Goal: Task Accomplishment & Management: Use online tool/utility

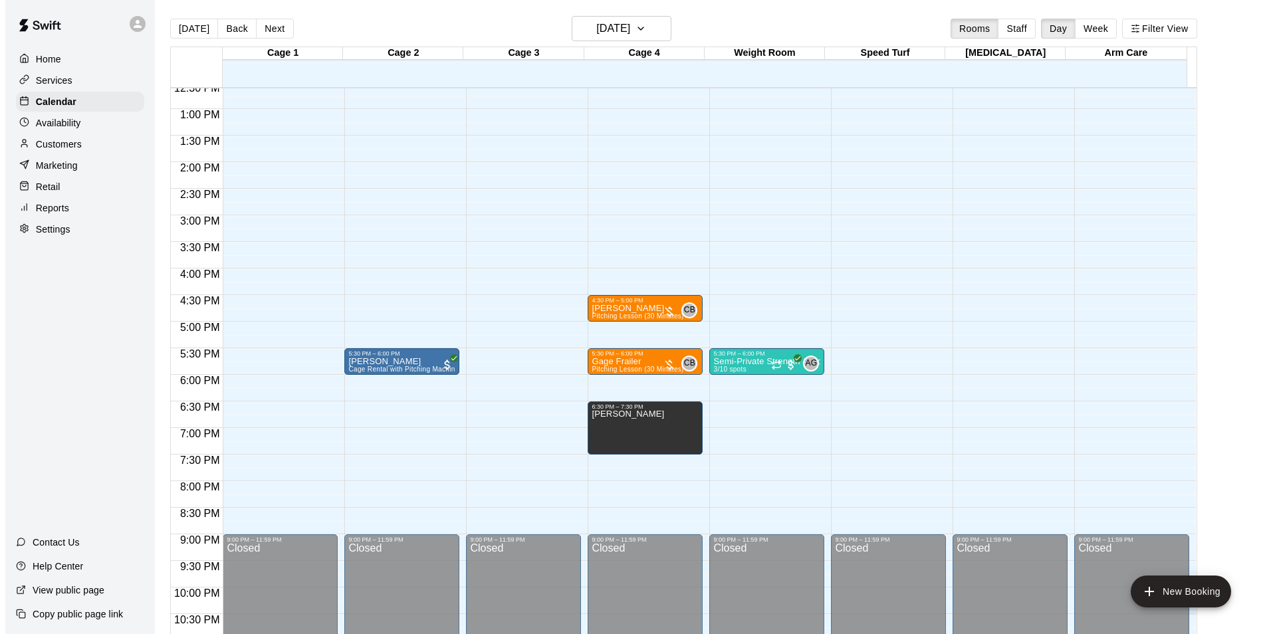
scroll to position [671, 0]
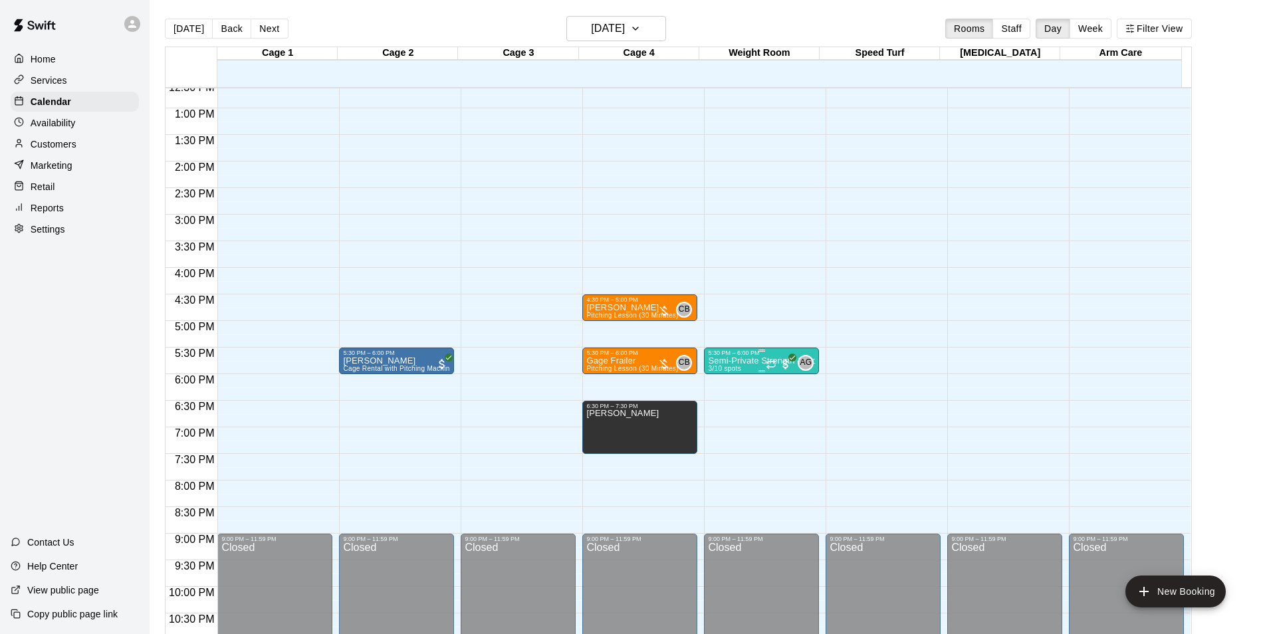
click at [736, 361] on p "Semi-Private Strength & Conditioning" at bounding box center [761, 361] width 107 height 0
click at [722, 409] on img "edit" at bounding box center [719, 408] width 15 height 15
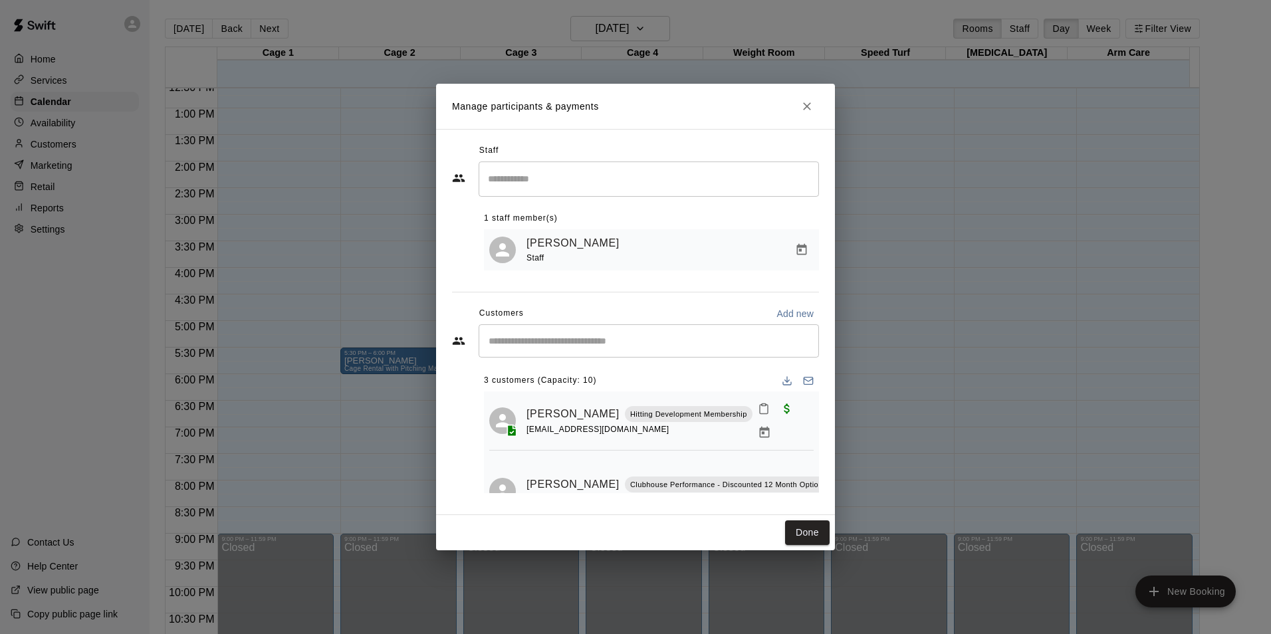
scroll to position [0, 0]
click at [811, 102] on icon "Close" at bounding box center [806, 106] width 13 height 13
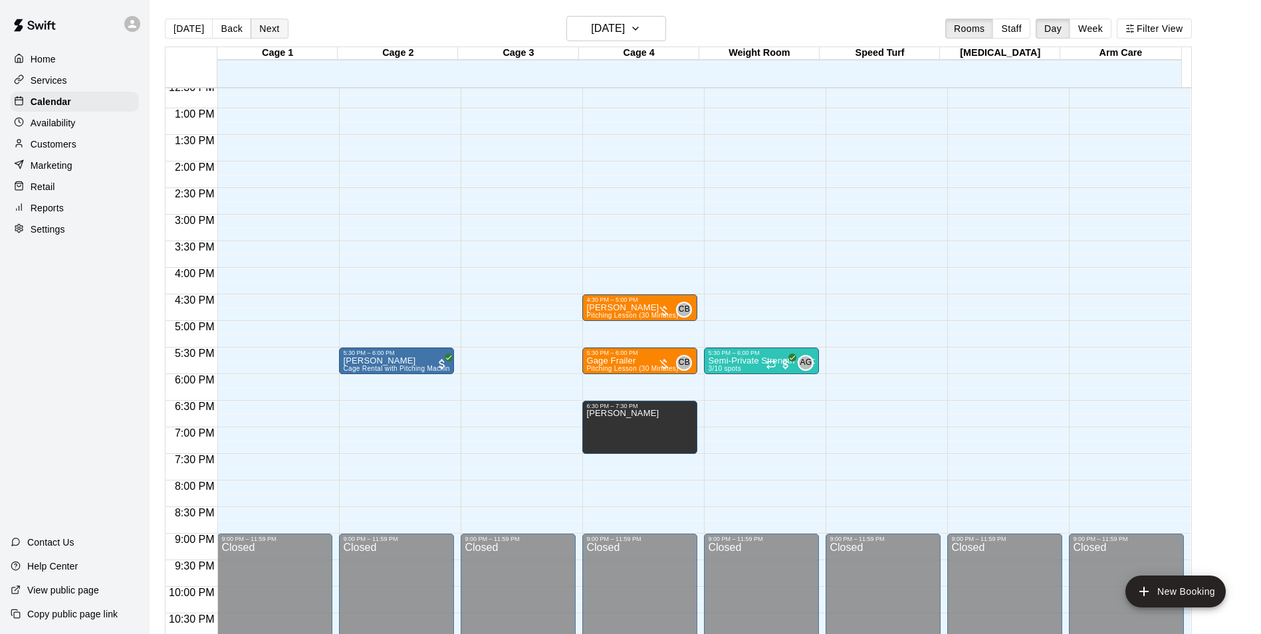
click at [274, 25] on button "Next" at bounding box center [269, 29] width 37 height 20
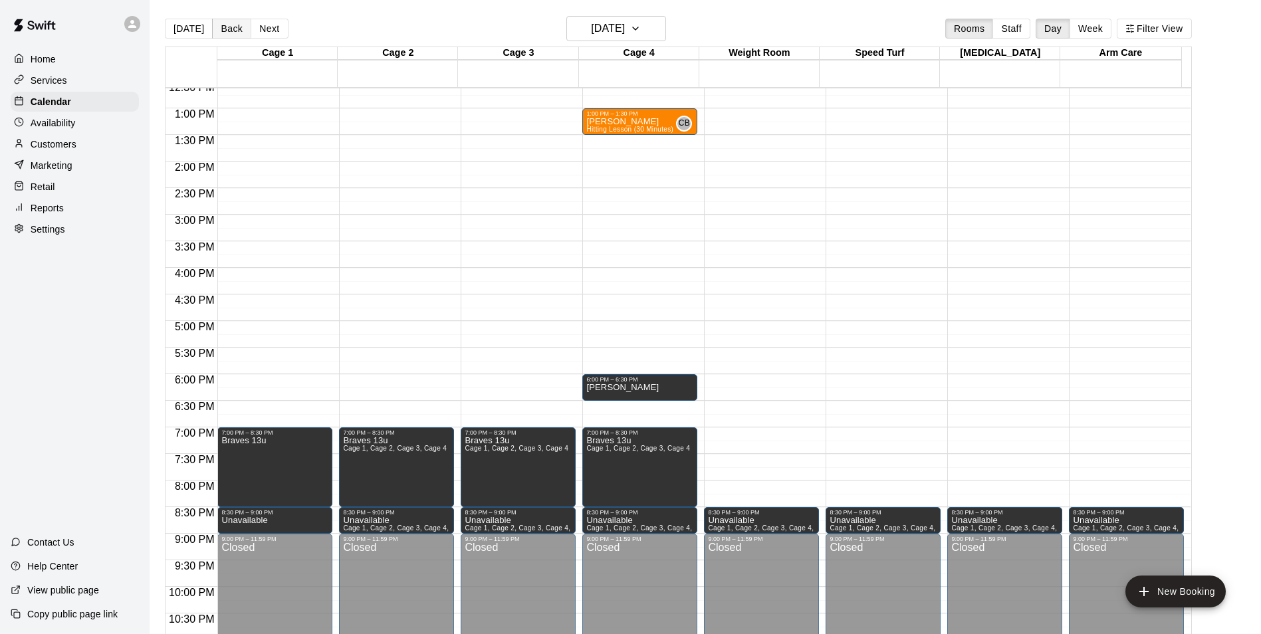
click at [232, 31] on button "Back" at bounding box center [231, 29] width 39 height 20
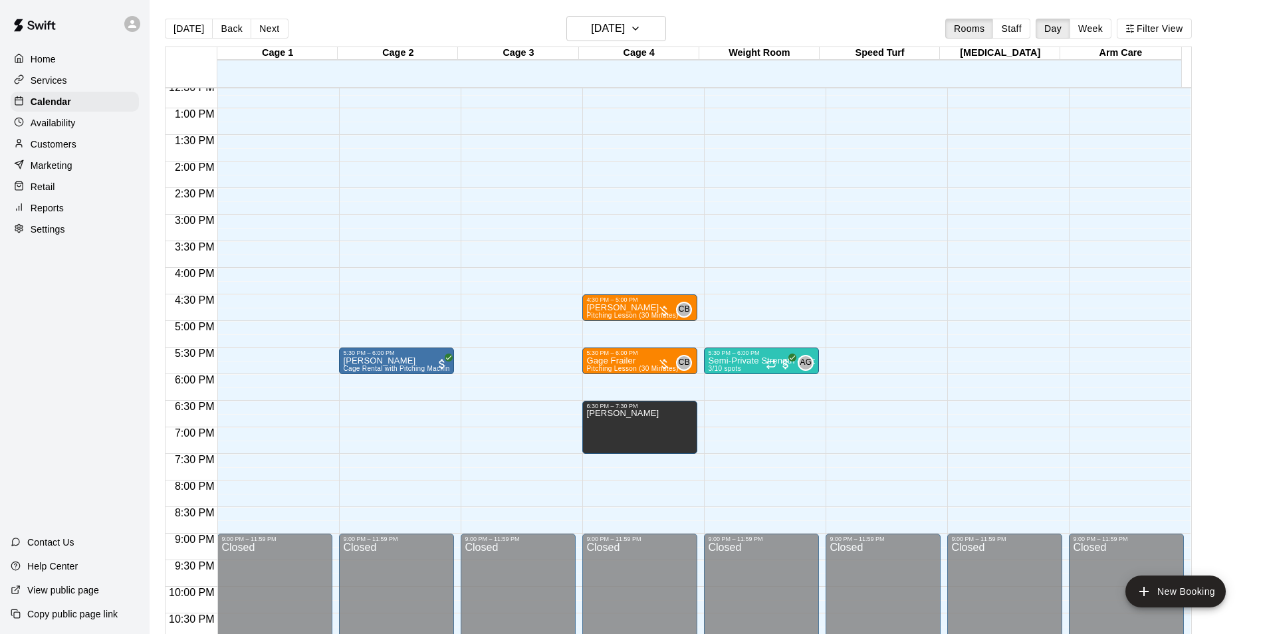
click at [58, 141] on p "Customers" at bounding box center [54, 144] width 46 height 13
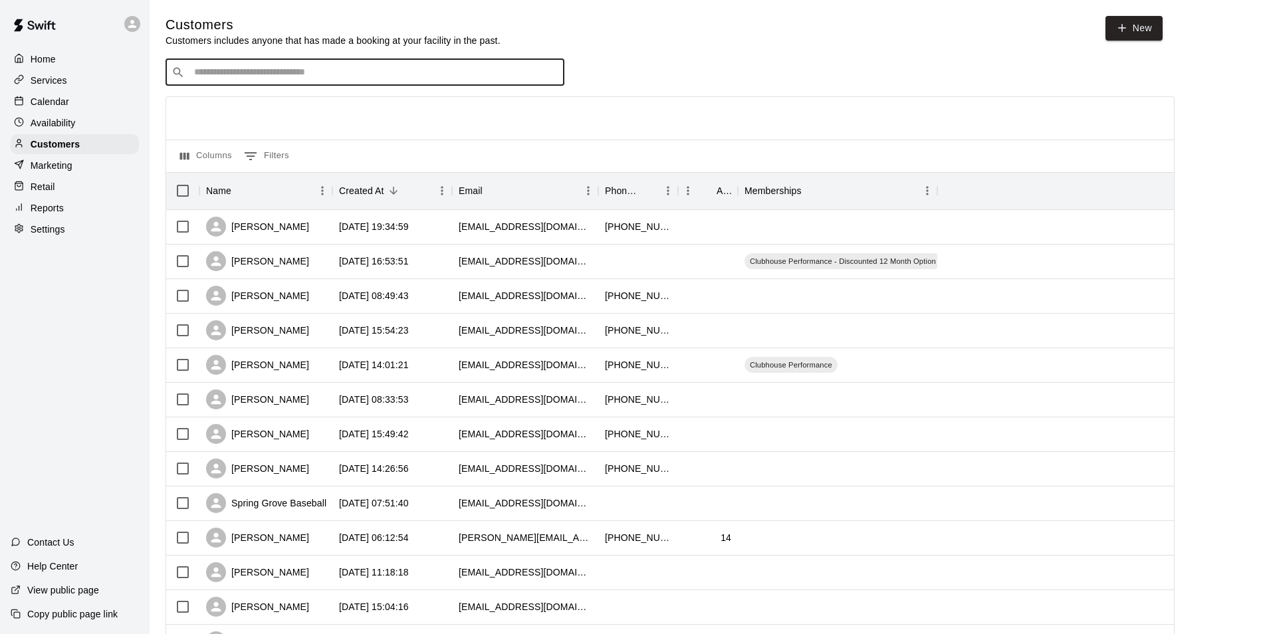
click at [448, 72] on input "Search customers by name or email" at bounding box center [374, 72] width 368 height 13
type input "*****"
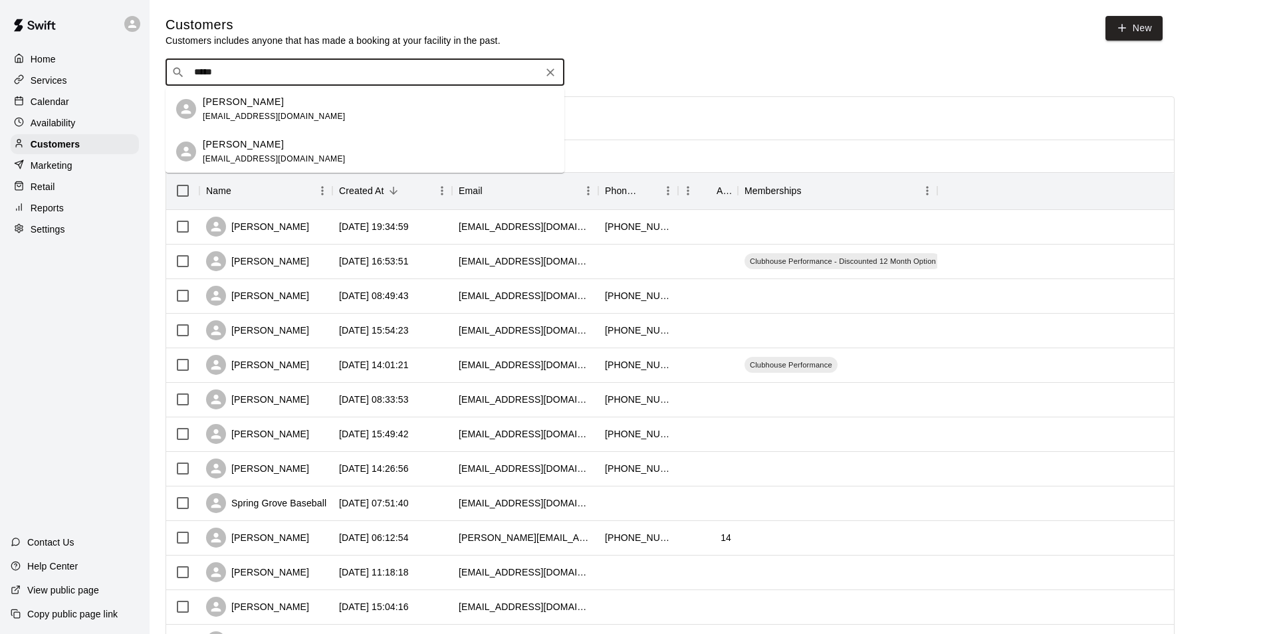
click at [379, 111] on div "[PERSON_NAME] [EMAIL_ADDRESS][DOMAIN_NAME]" at bounding box center [378, 109] width 351 height 29
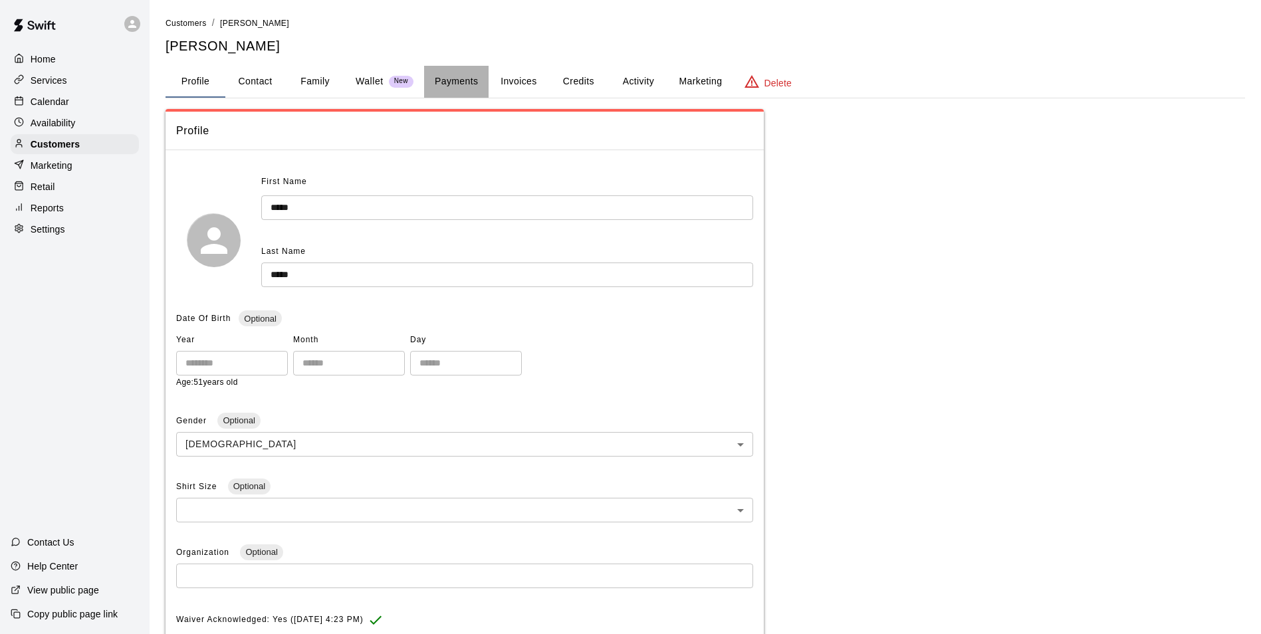
click at [458, 81] on button "Payments" at bounding box center [456, 82] width 64 height 32
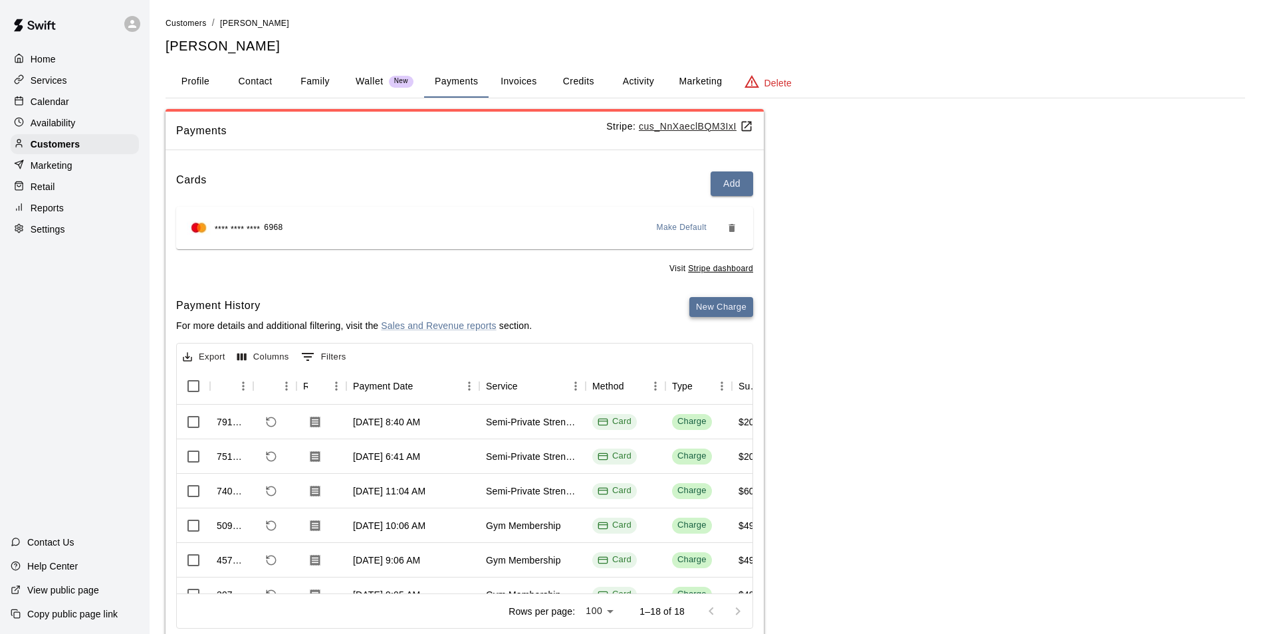
click at [712, 302] on button "New Charge" at bounding box center [721, 307] width 64 height 21
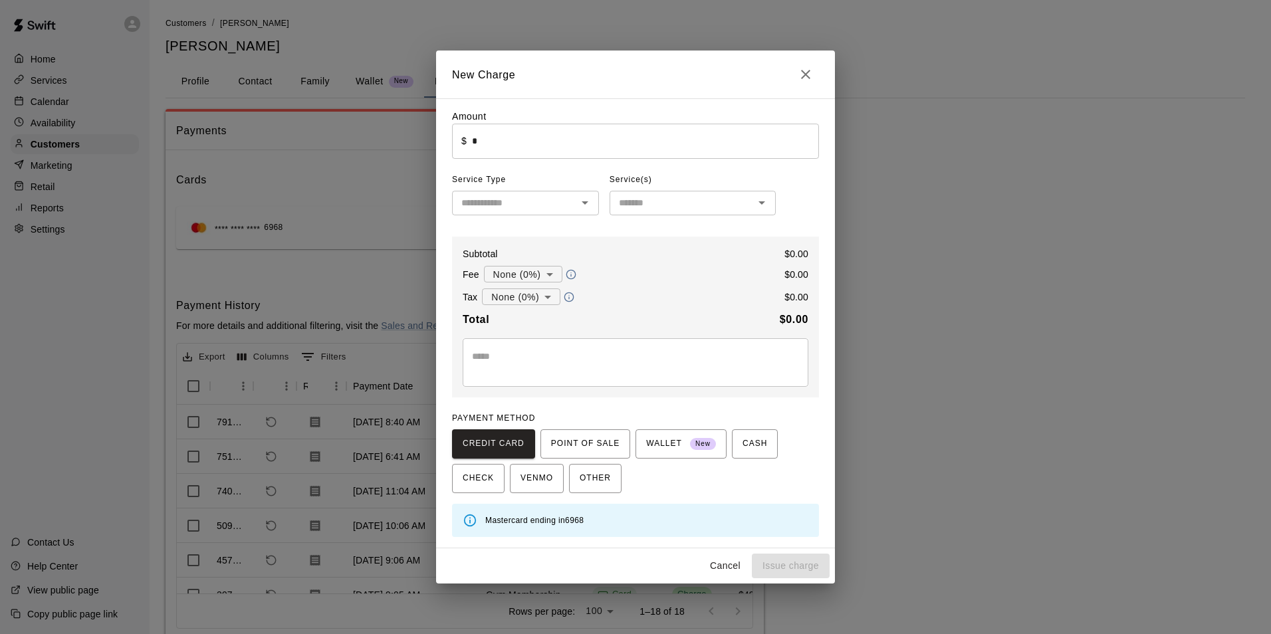
click at [481, 143] on input "*" at bounding box center [645, 141] width 347 height 35
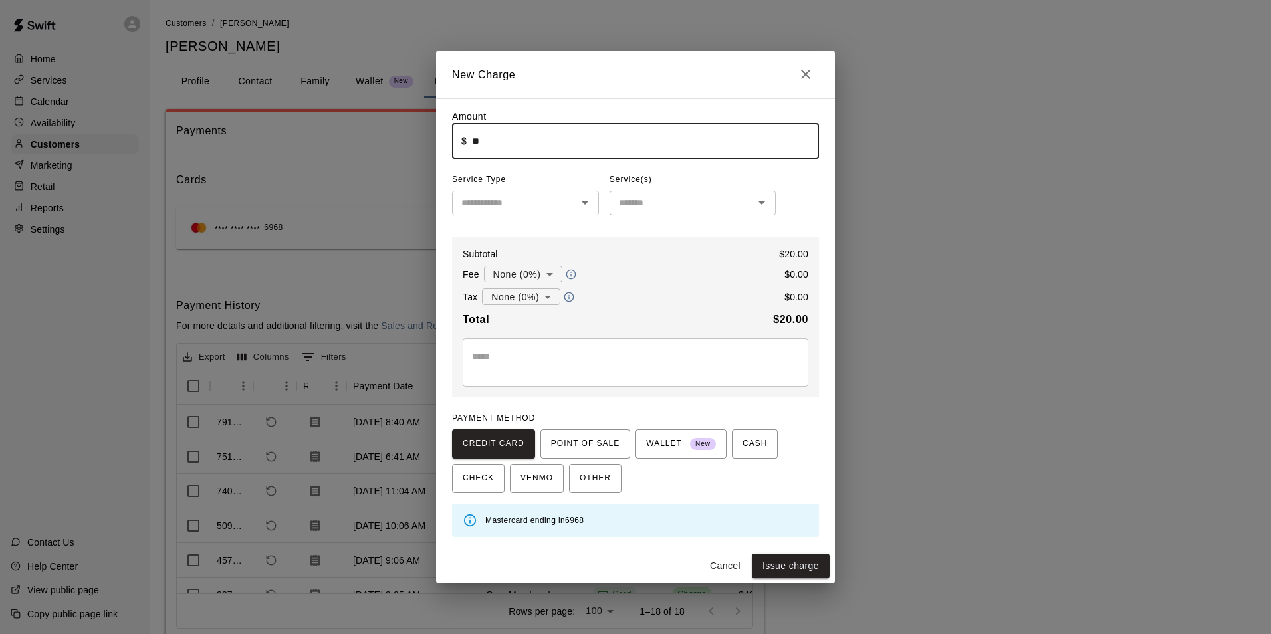
type input "*****"
click at [495, 205] on input "text" at bounding box center [514, 203] width 117 height 17
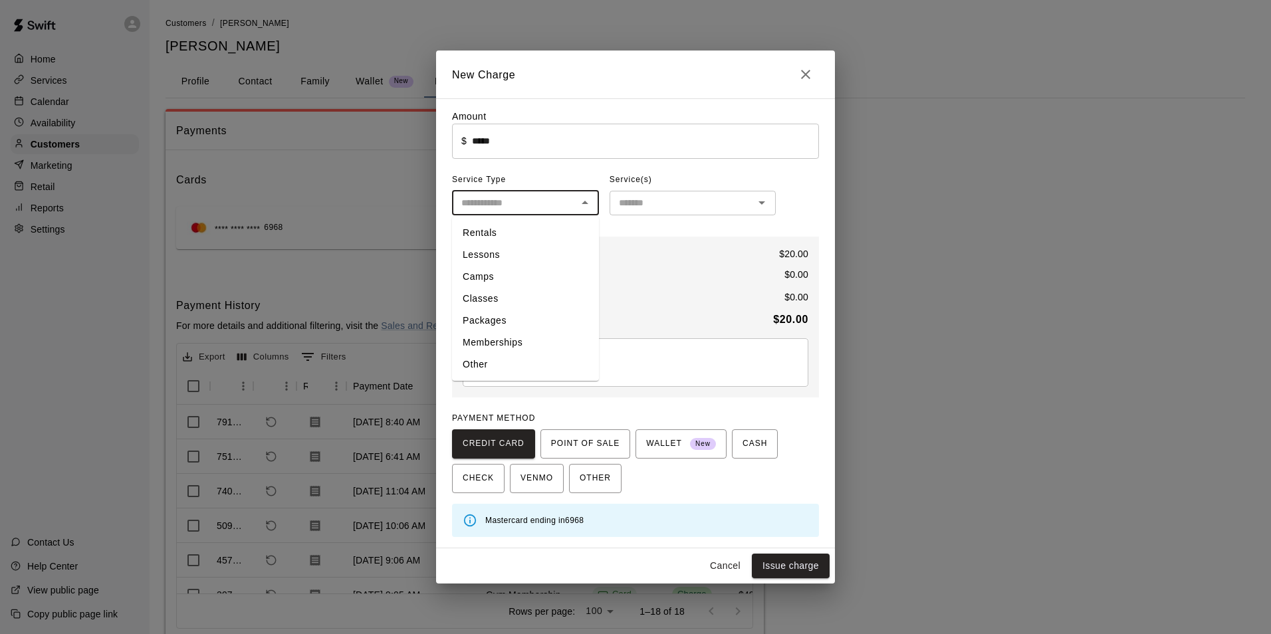
click at [490, 292] on li "Classes" at bounding box center [525, 299] width 147 height 22
type input "*******"
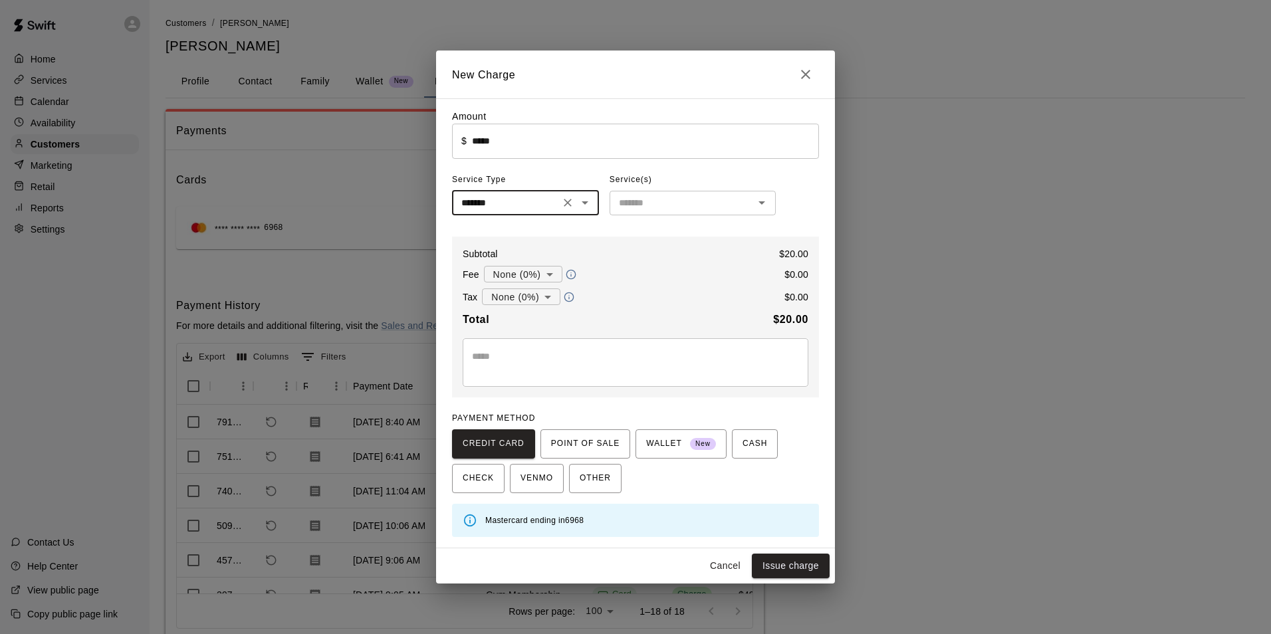
click at [645, 207] on input "text" at bounding box center [681, 203] width 136 height 17
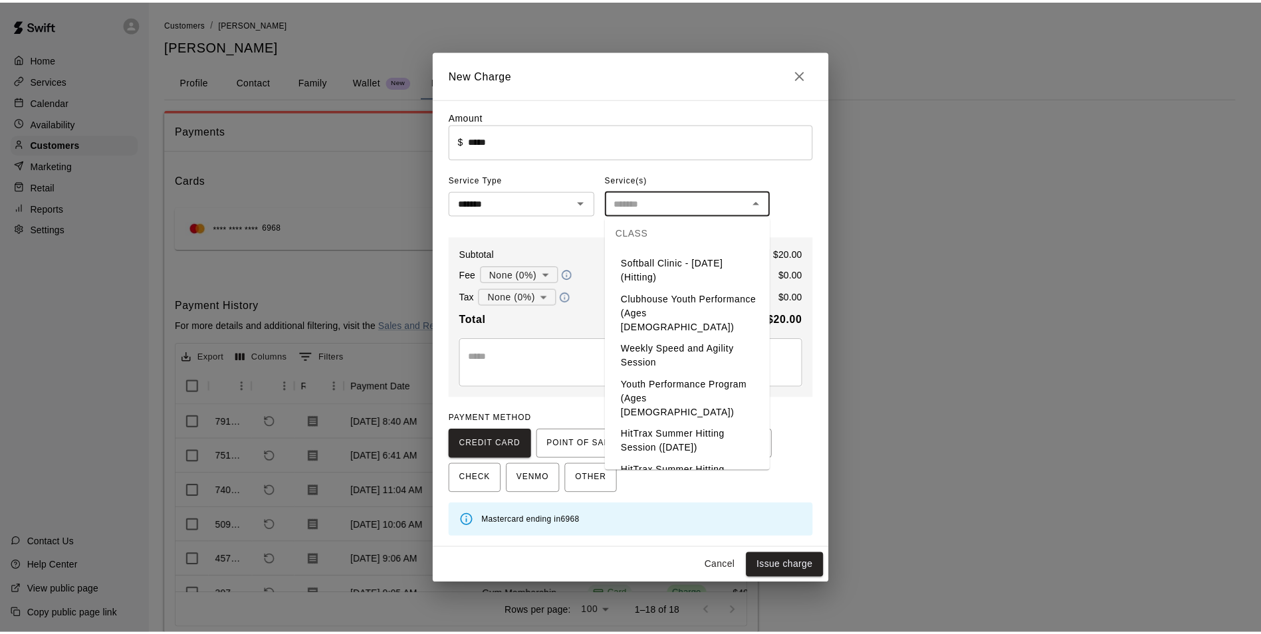
scroll to position [730, 0]
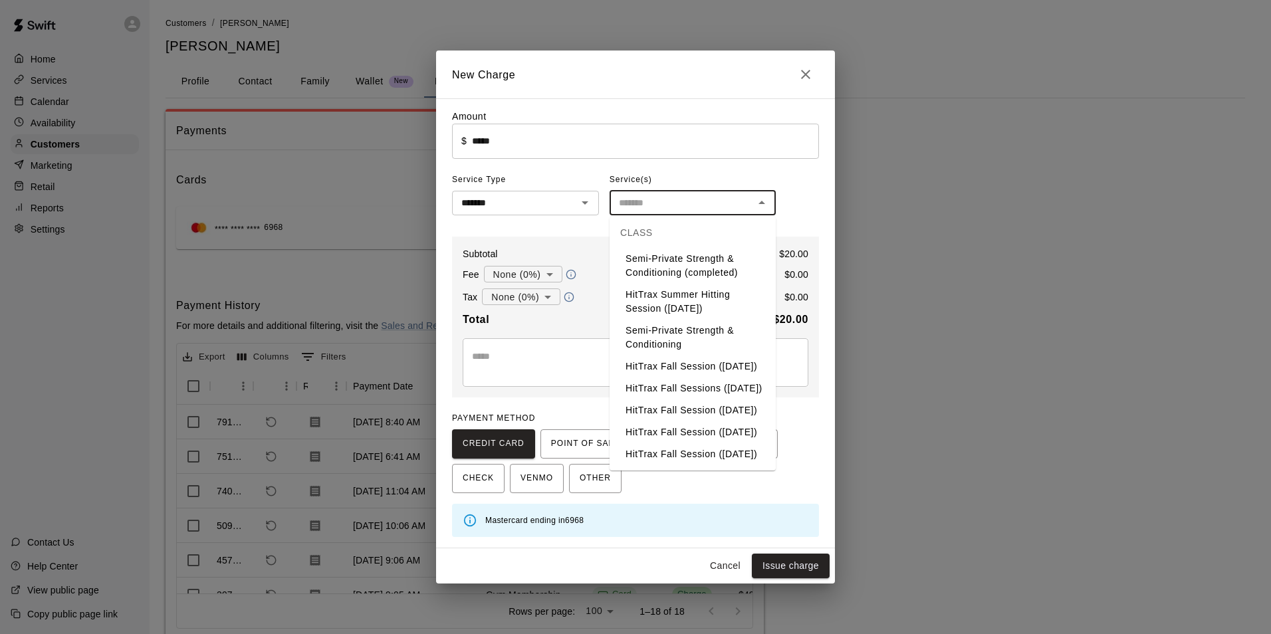
click at [668, 320] on li "Semi-Private Strength & Conditioning" at bounding box center [692, 338] width 166 height 36
type input "**********"
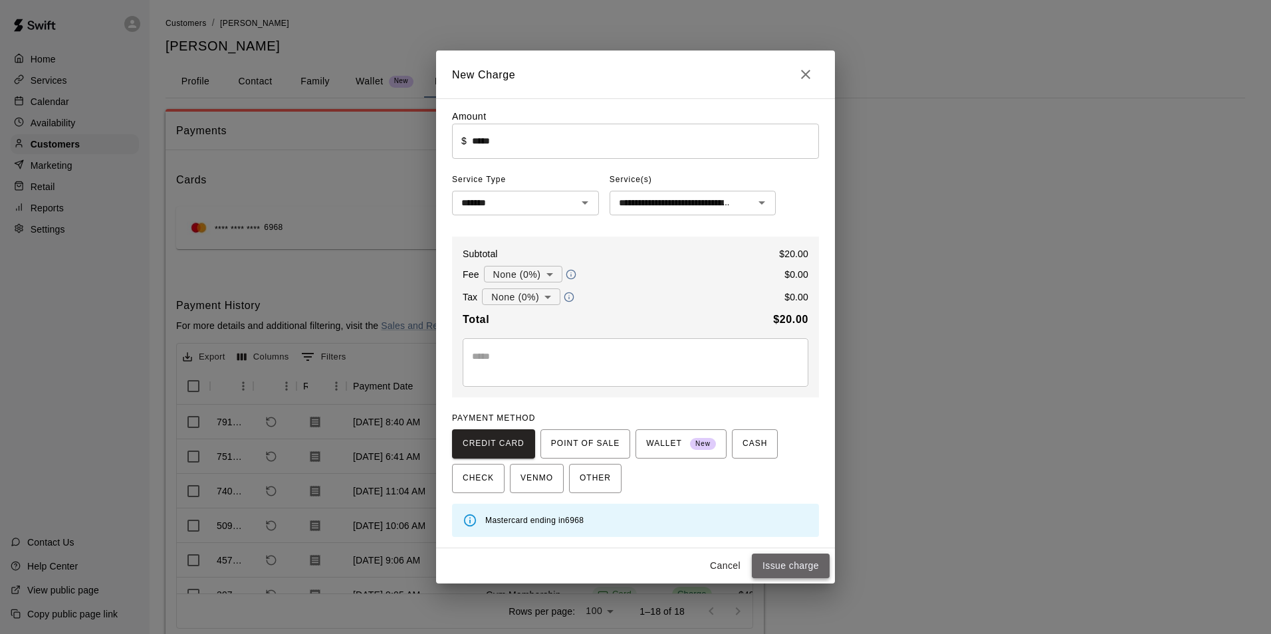
click at [796, 569] on button "Issue charge" at bounding box center [791, 566] width 78 height 25
type input "*"
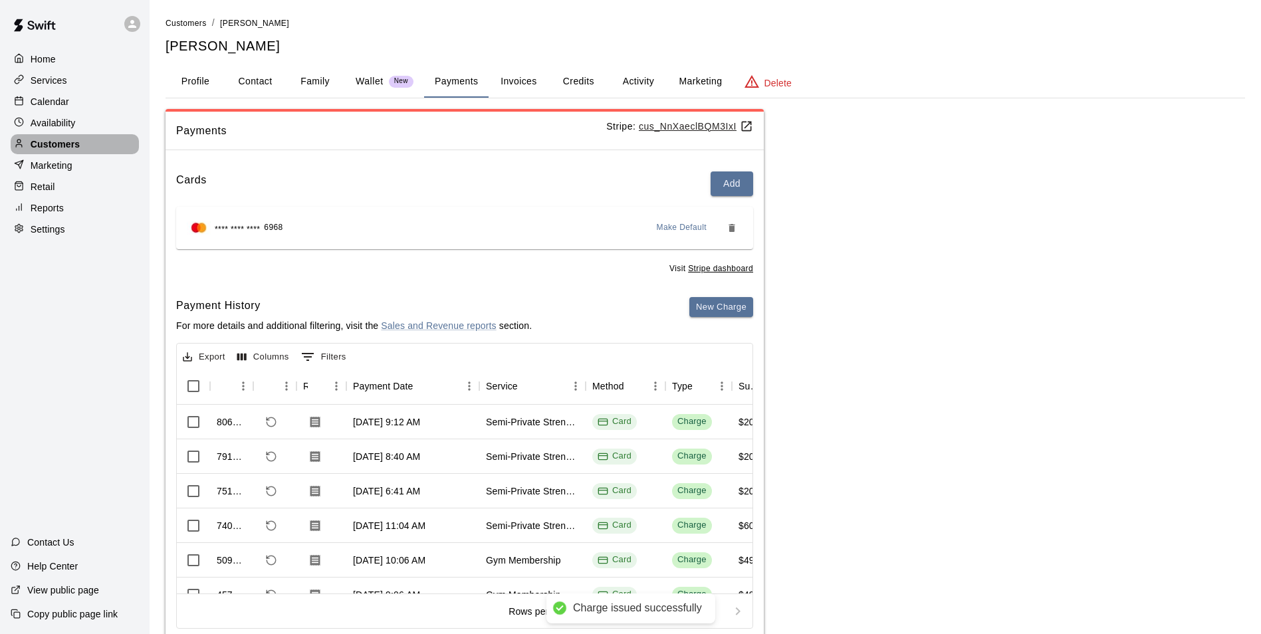
click at [90, 140] on div "Customers" at bounding box center [75, 144] width 128 height 20
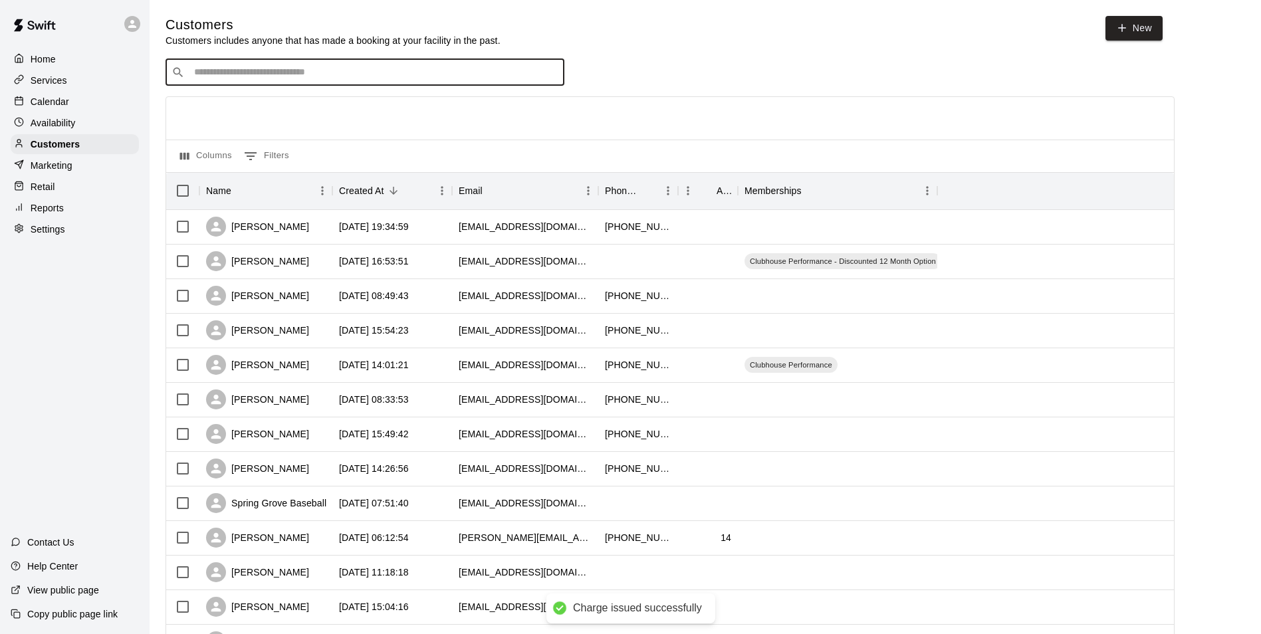
click at [216, 77] on input "Search customers by name or email" at bounding box center [374, 72] width 368 height 13
type input "***"
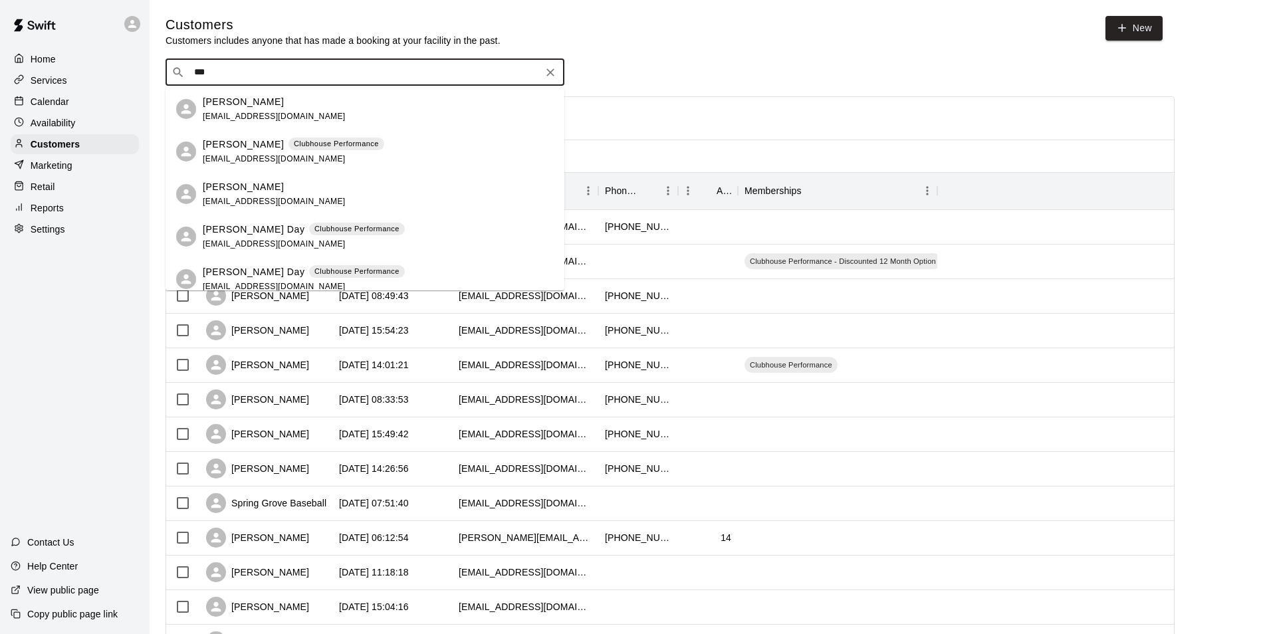
click at [224, 161] on span "[EMAIL_ADDRESS][DOMAIN_NAME]" at bounding box center [274, 158] width 143 height 9
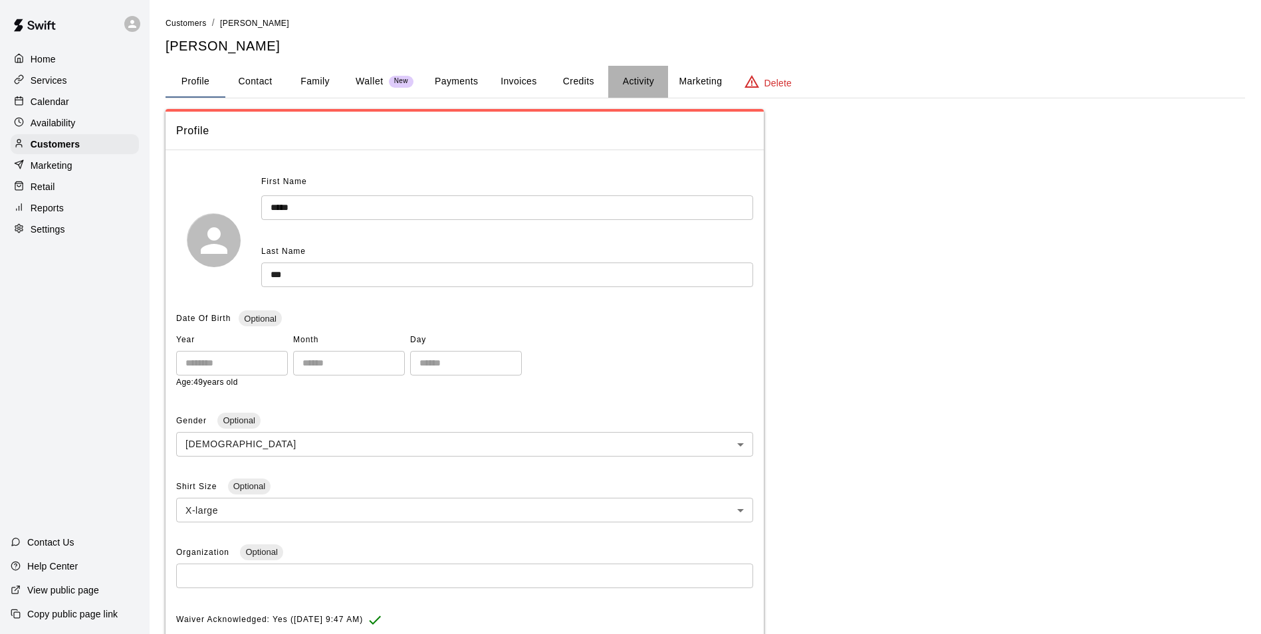
click at [622, 80] on button "Activity" at bounding box center [638, 82] width 60 height 32
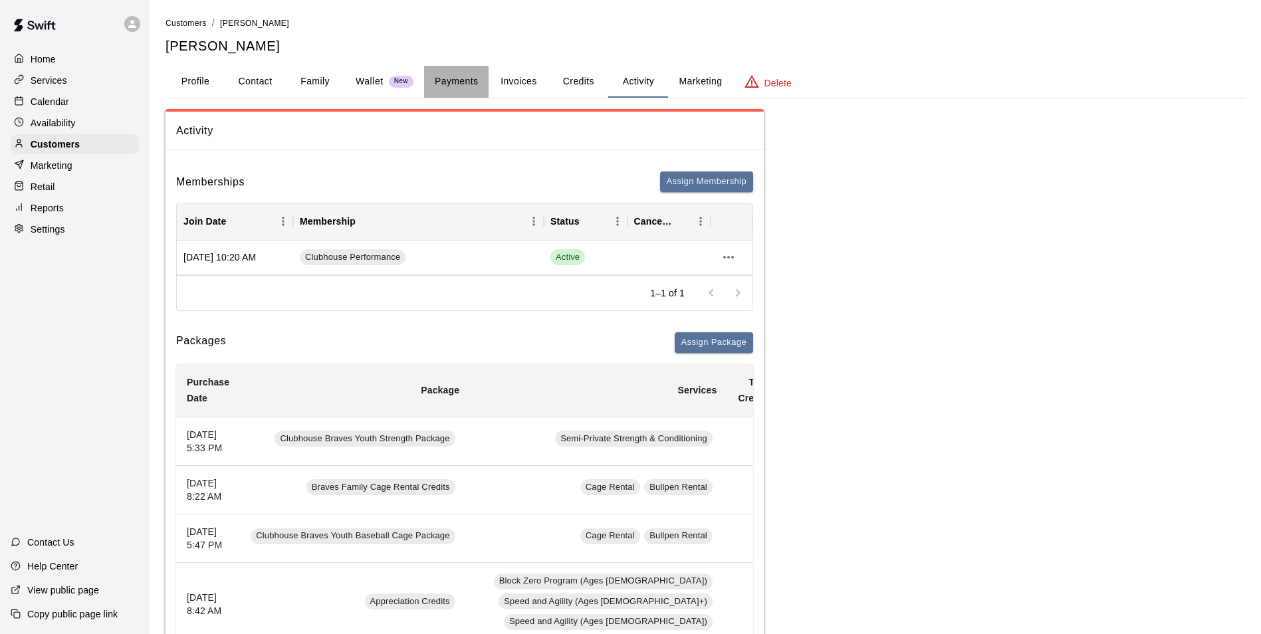
click at [469, 82] on button "Payments" at bounding box center [456, 82] width 64 height 32
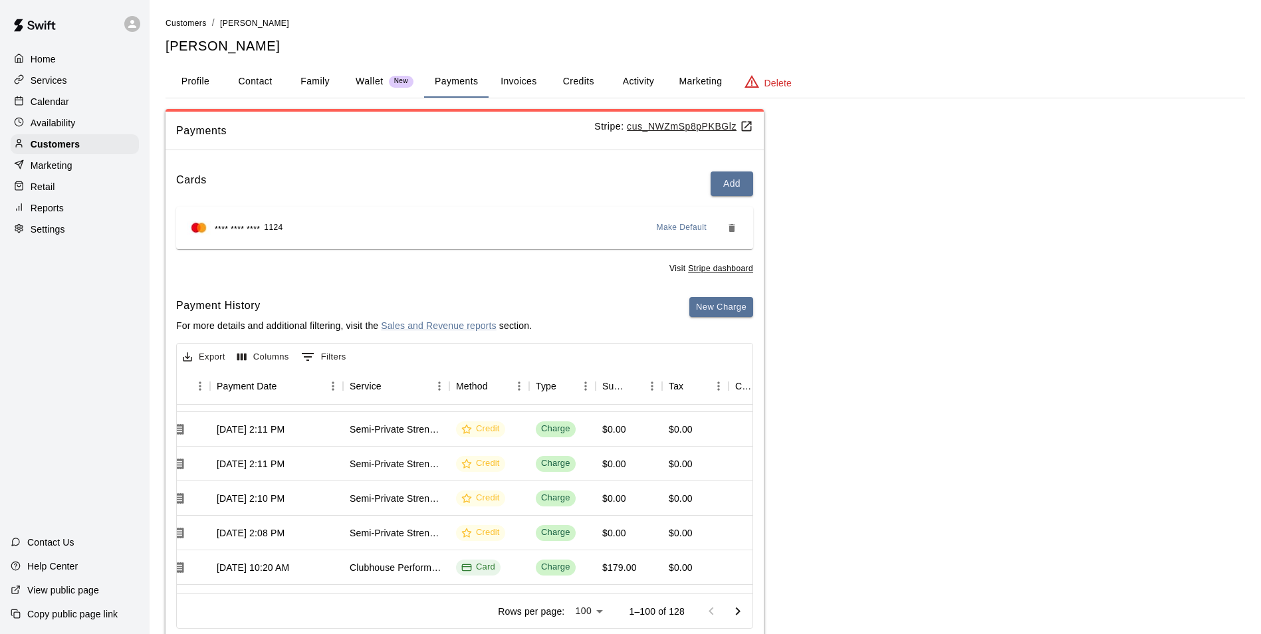
scroll to position [0, 136]
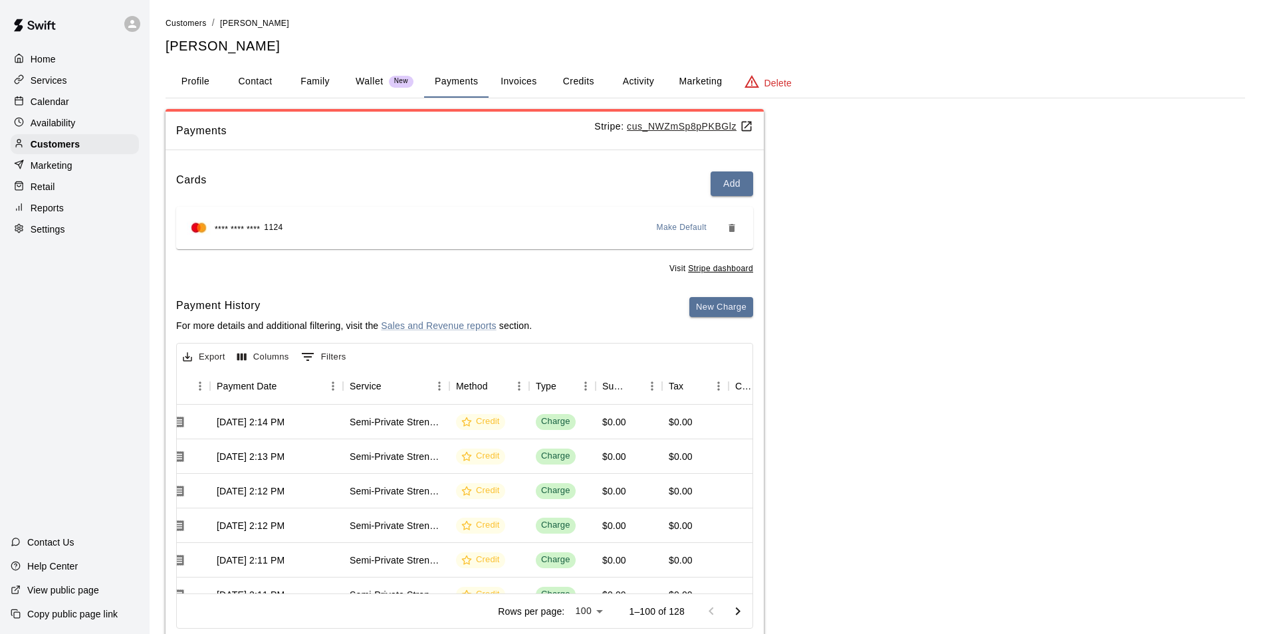
click at [80, 105] on div "Calendar" at bounding box center [75, 102] width 128 height 20
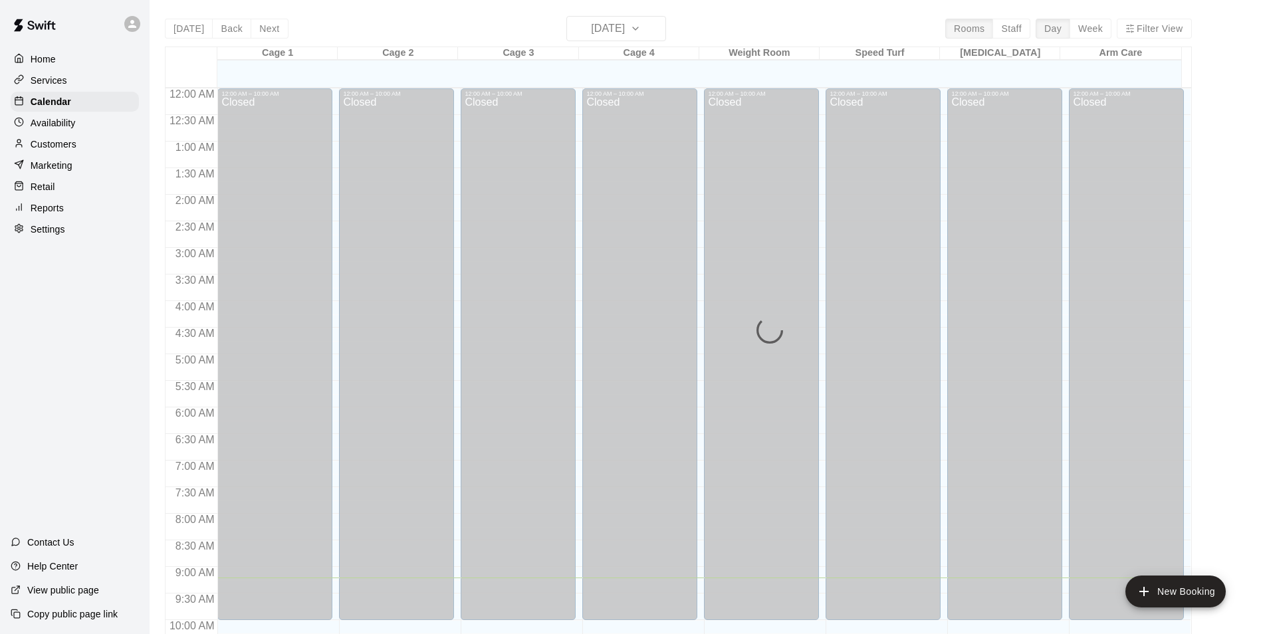
scroll to position [490, 0]
